Goal: Find specific page/section

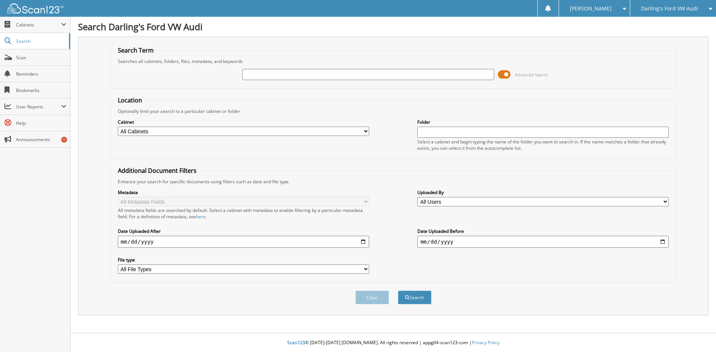
click at [270, 78] on input "text" at bounding box center [367, 74] width 251 height 11
type input "568956"
click at [398, 291] on button "Search" at bounding box center [415, 298] width 34 height 14
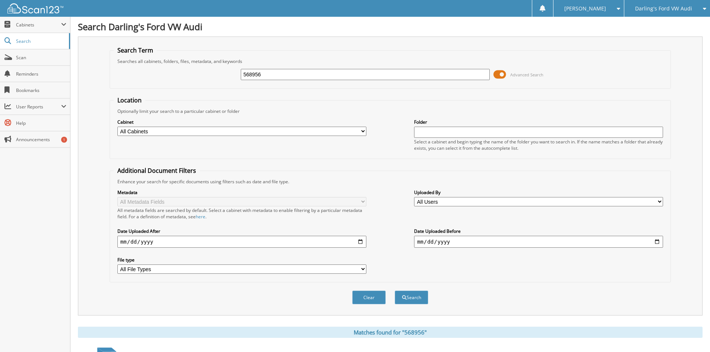
click at [34, 15] on div at bounding box center [31, 8] width 63 height 17
click at [37, 10] on img at bounding box center [35, 8] width 56 height 10
